Goal: Obtain resource: Obtain resource

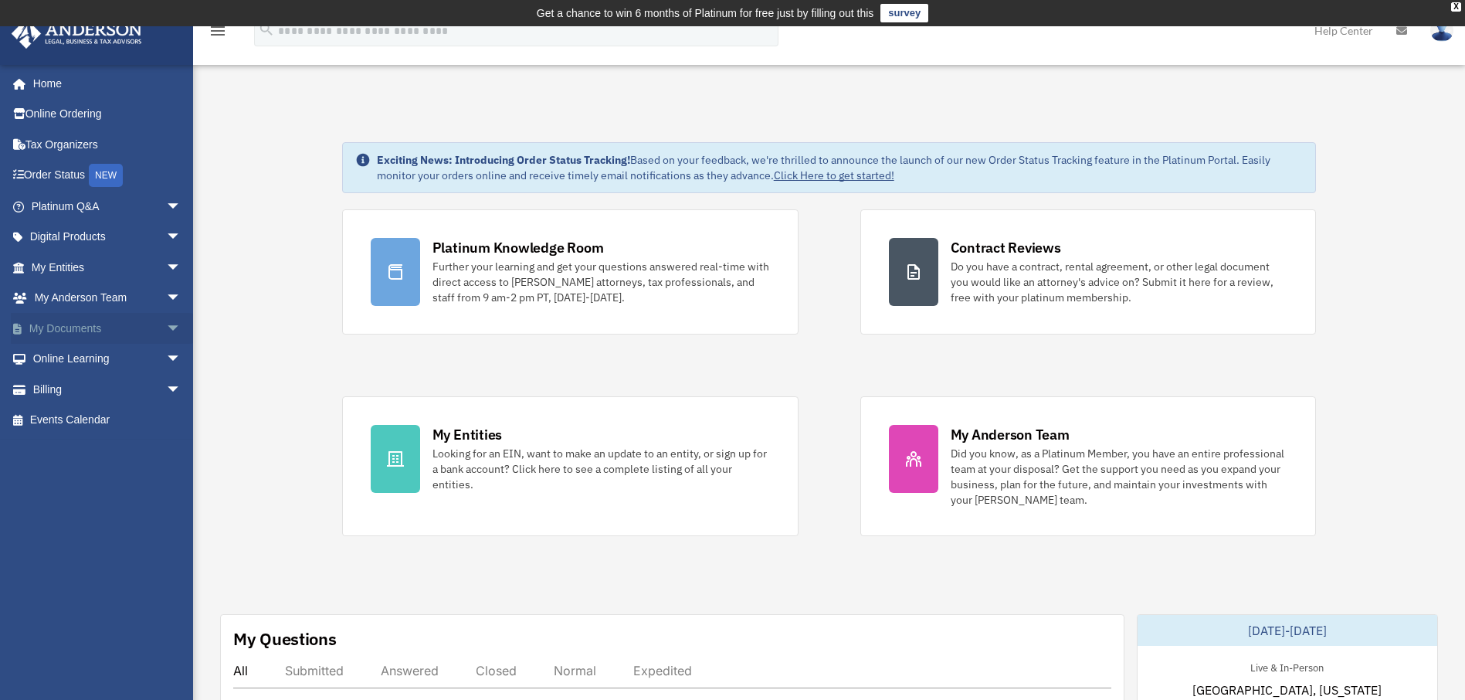
click at [76, 324] on link "My Documents arrow_drop_down" at bounding box center [108, 328] width 194 height 31
click at [67, 144] on link "Tax Organizers" at bounding box center [108, 144] width 194 height 31
click at [56, 322] on link "My Documents arrow_drop_down" at bounding box center [108, 328] width 194 height 31
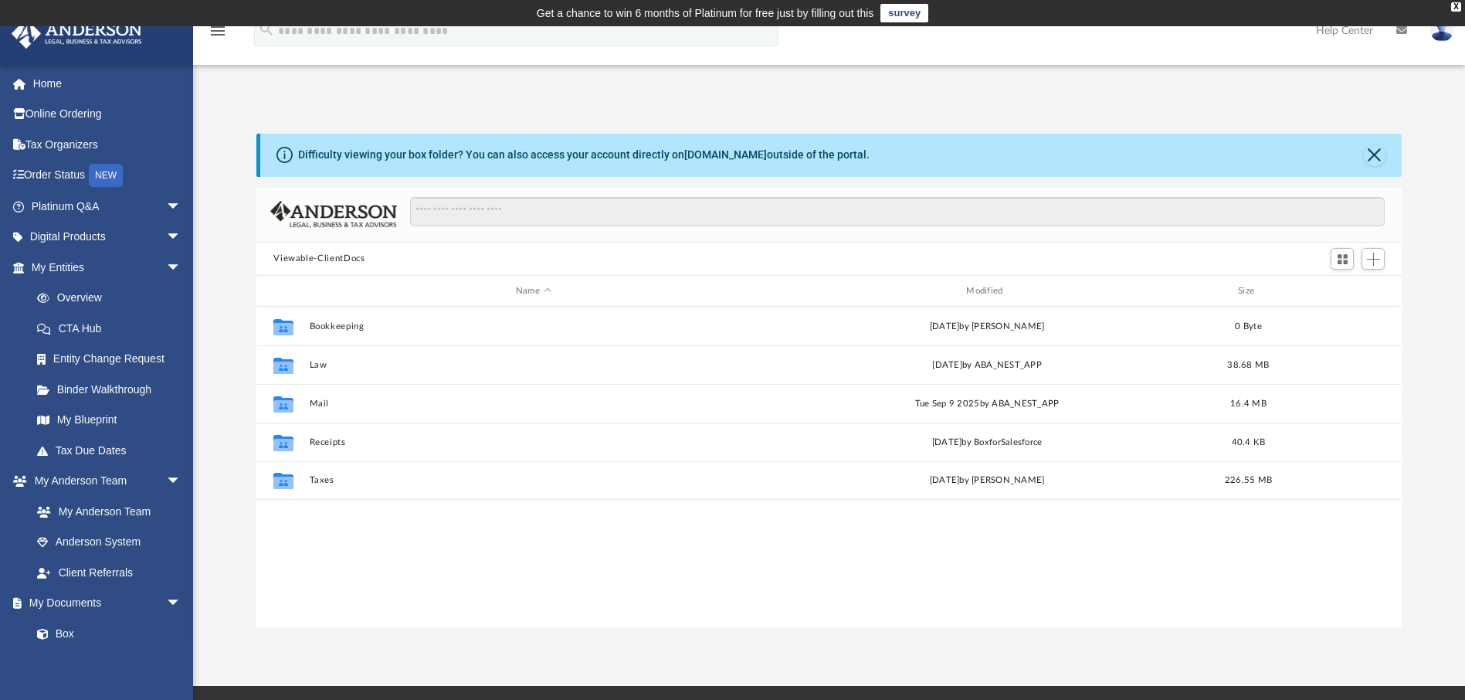
scroll to position [340, 1134]
click at [45, 238] on link "Digital Products arrow_drop_down" at bounding box center [108, 237] width 194 height 31
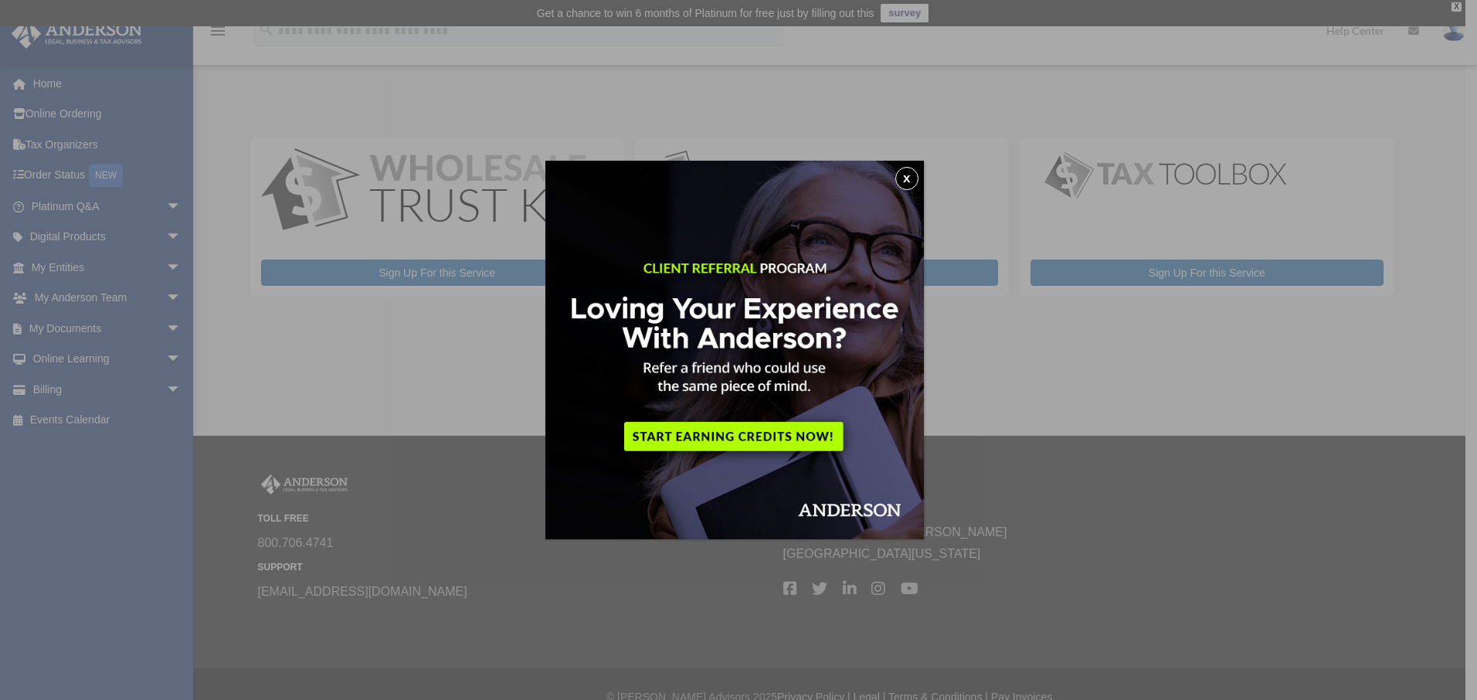
click at [908, 177] on button "x" at bounding box center [906, 178] width 23 height 23
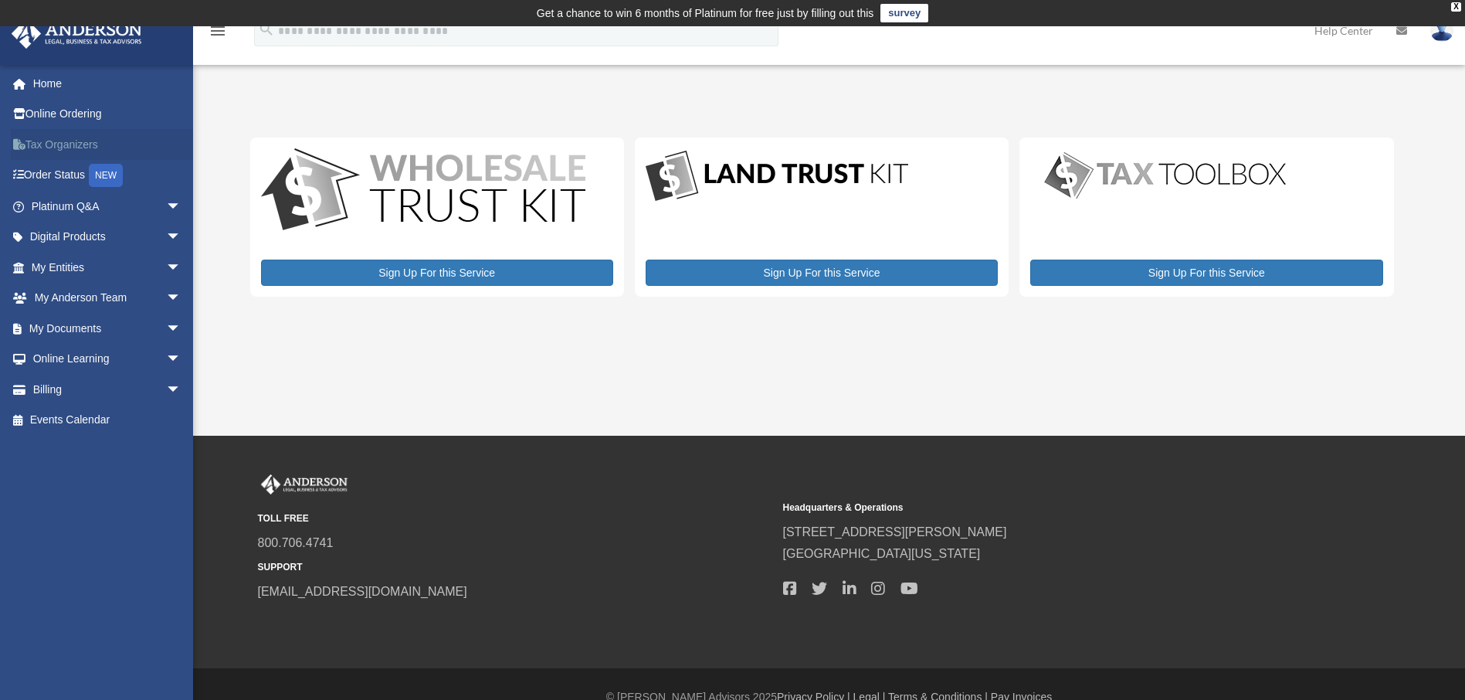
click at [43, 140] on link "Tax Organizers" at bounding box center [108, 144] width 194 height 31
click at [166, 326] on span "arrow_drop_down" at bounding box center [181, 329] width 31 height 32
click at [108, 419] on link "Forms Library" at bounding box center [113, 420] width 183 height 31
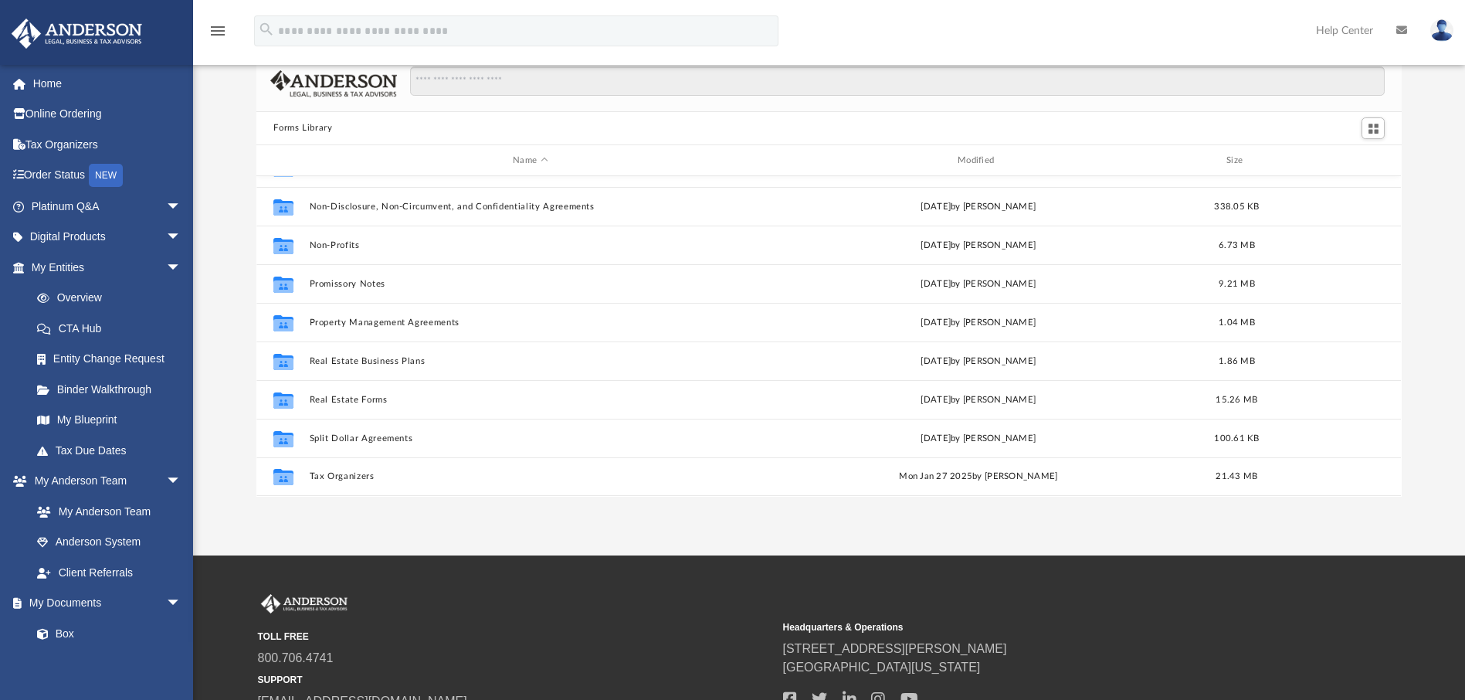
scroll to position [77, 0]
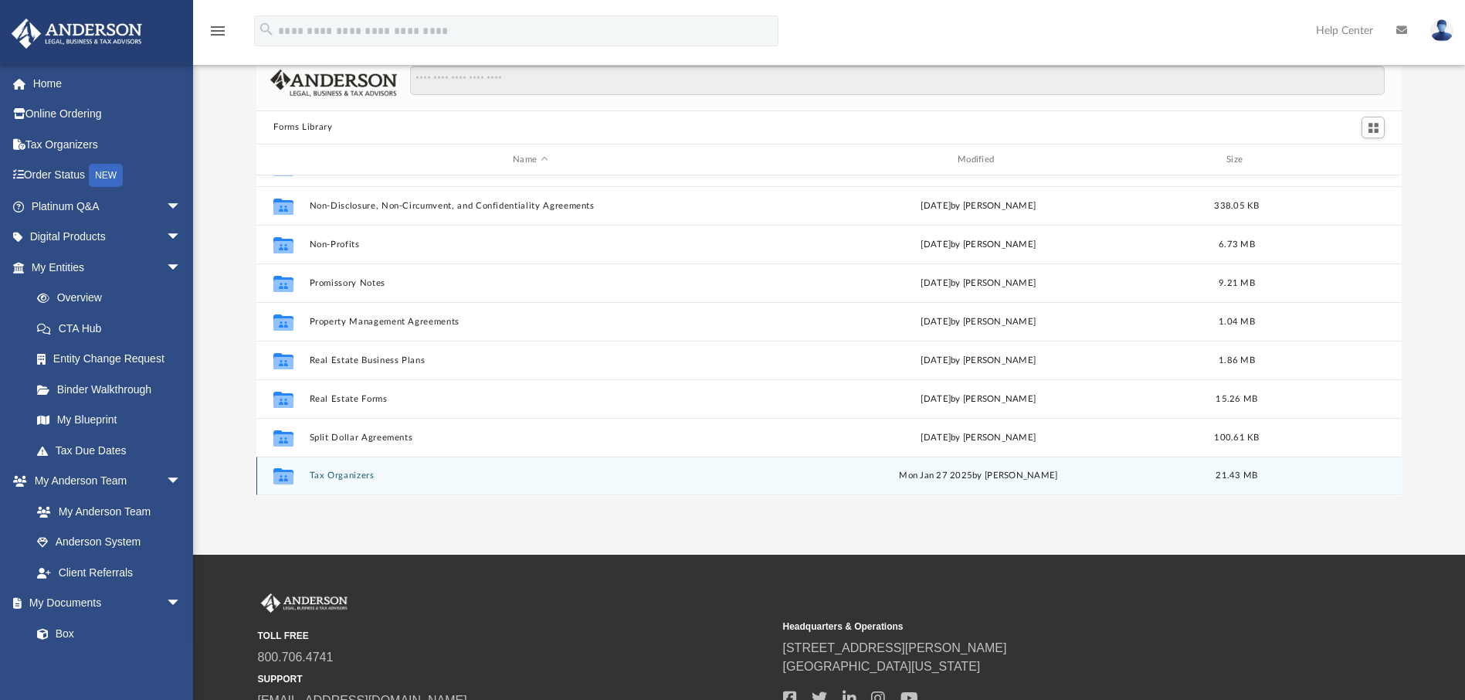
click at [349, 478] on button "Tax Organizers" at bounding box center [531, 476] width 442 height 10
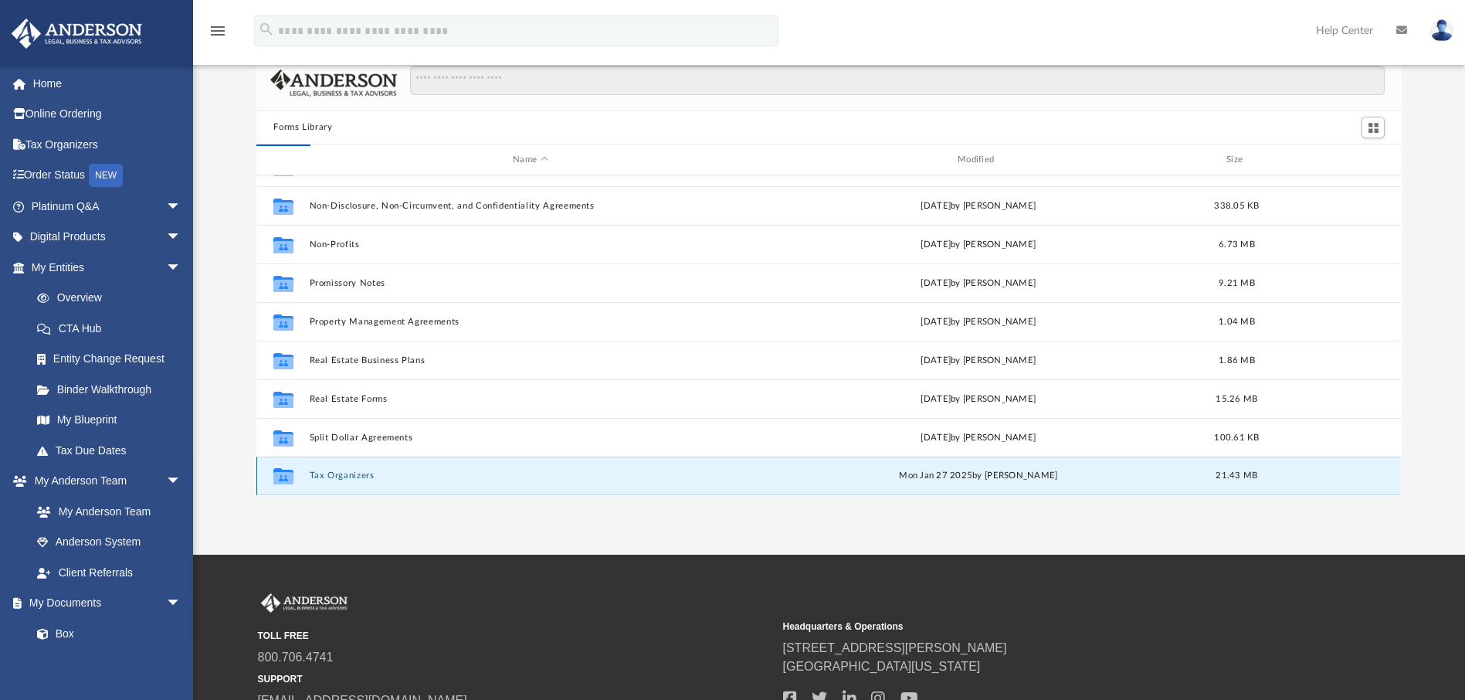
scroll to position [0, 0]
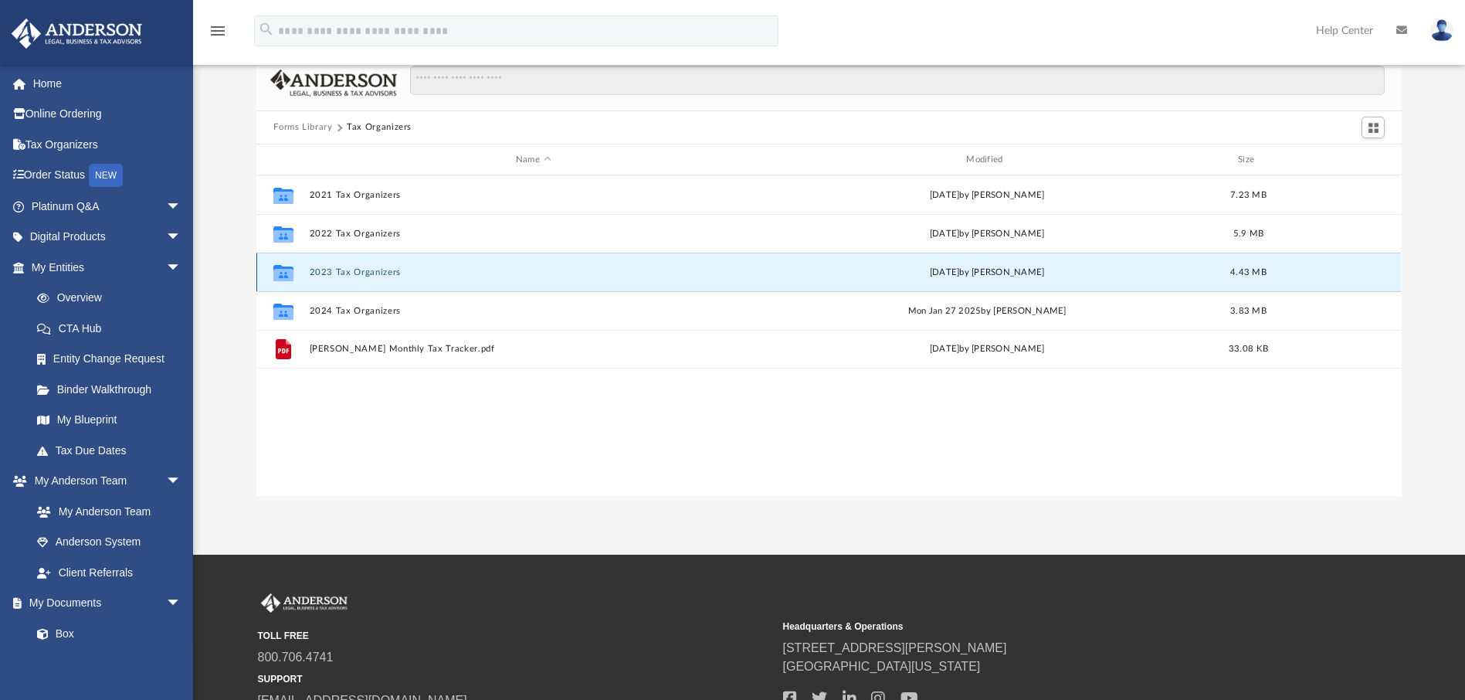
click at [345, 271] on button "2023 Tax Organizers" at bounding box center [533, 272] width 447 height 10
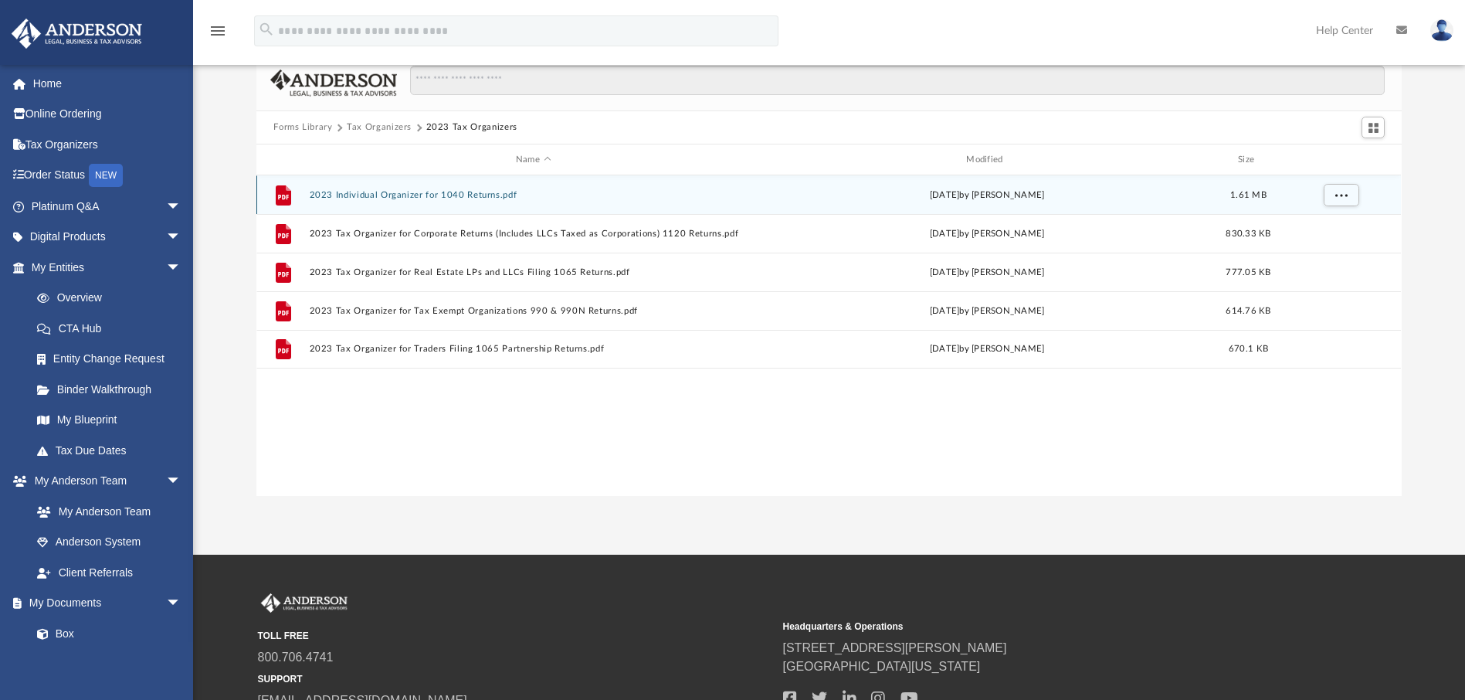
click at [372, 202] on div "File 2023 Individual Organizer for 1040 Returns.pdf Wed Jun 19 2024 by Mary Acr…" at bounding box center [828, 194] width 1145 height 39
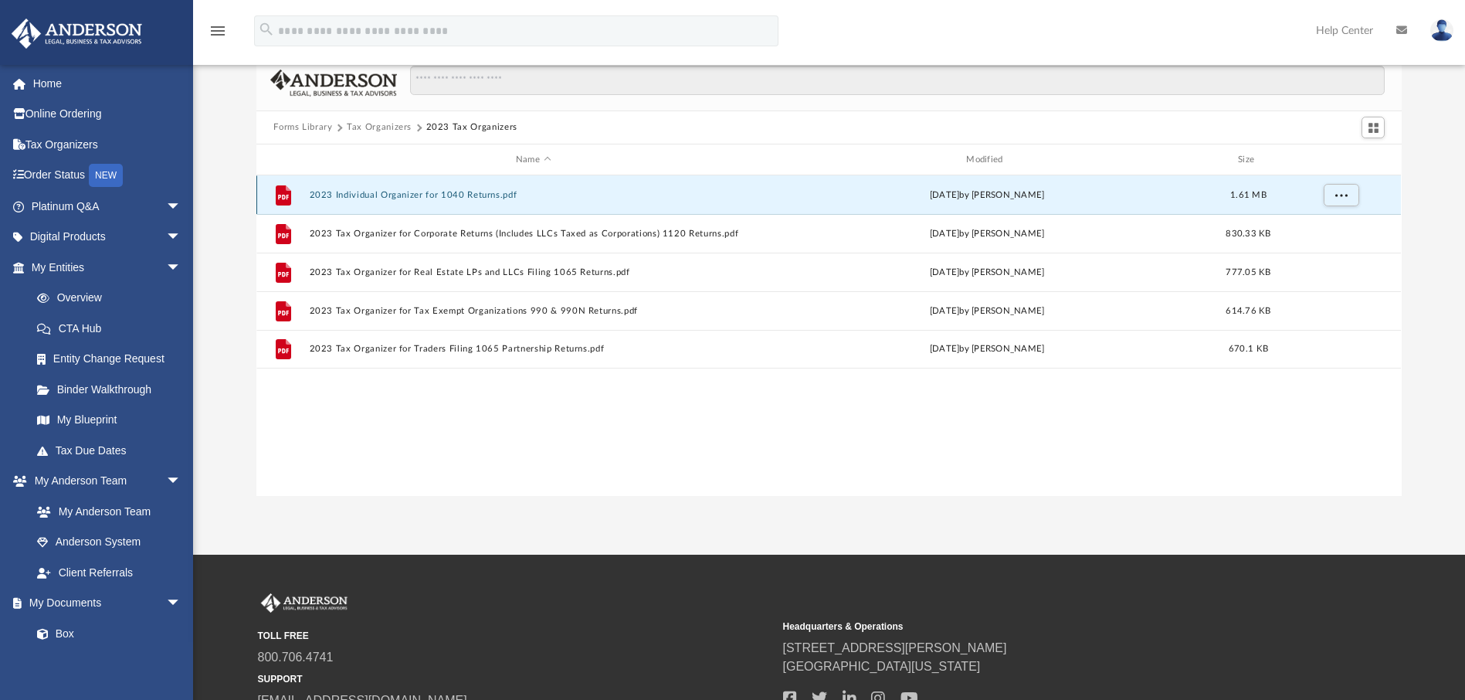
click at [372, 195] on button "2023 Individual Organizer for 1040 Returns.pdf" at bounding box center [533, 195] width 447 height 10
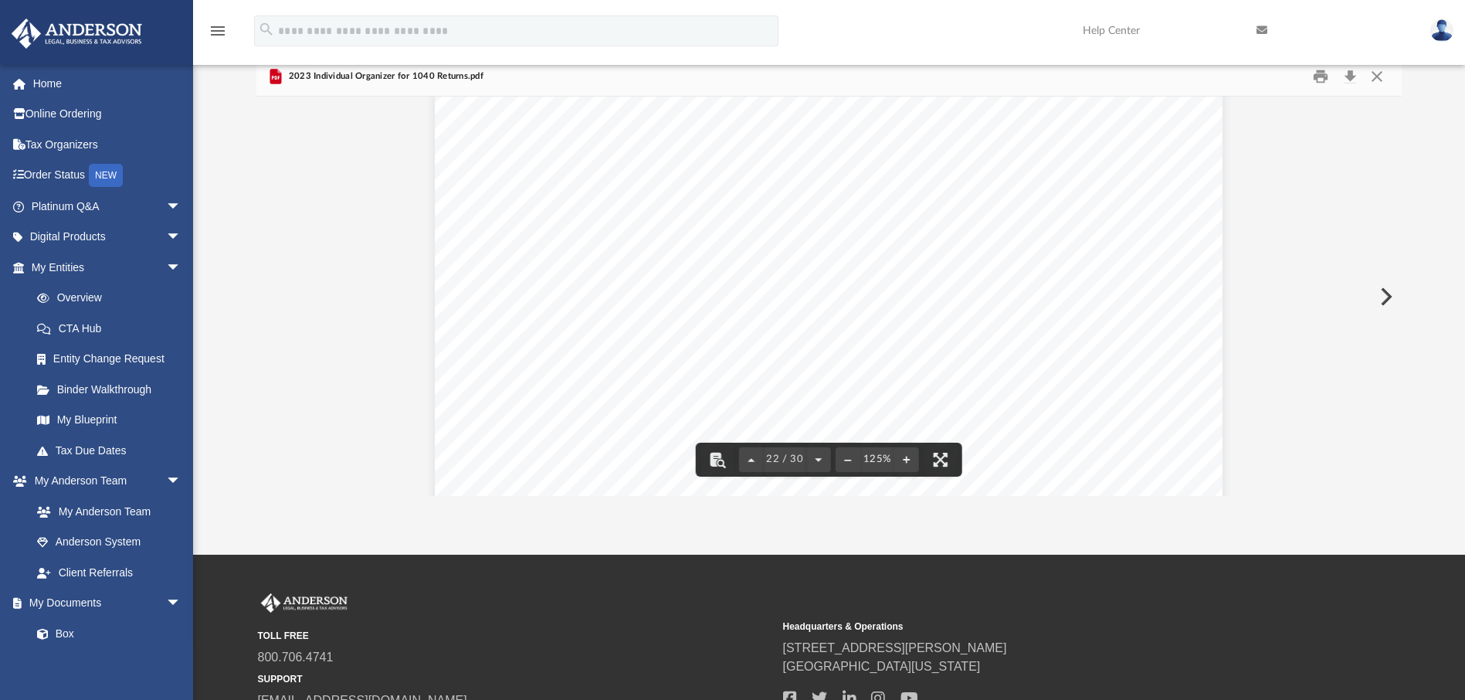
scroll to position [22479, 0]
click at [1320, 74] on button "Print" at bounding box center [1320, 76] width 31 height 24
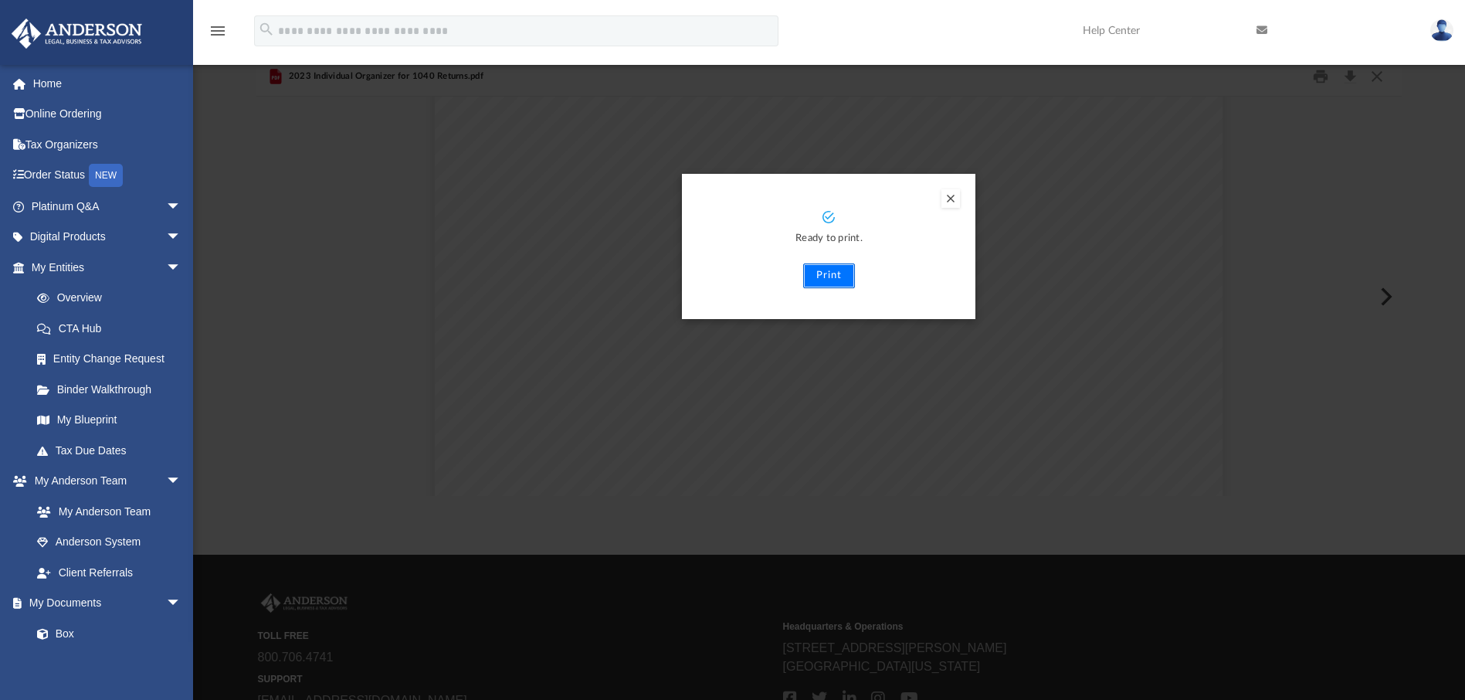
click at [832, 272] on button "Print" at bounding box center [829, 275] width 52 height 25
